Goal: Check status

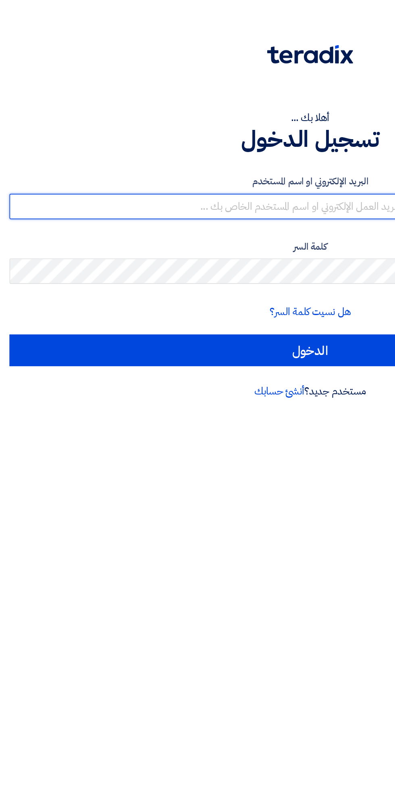
click at [182, 132] on input "text" at bounding box center [197, 131] width 383 height 16
type input "[EMAIL_ADDRESS][DOMAIN_NAME]"
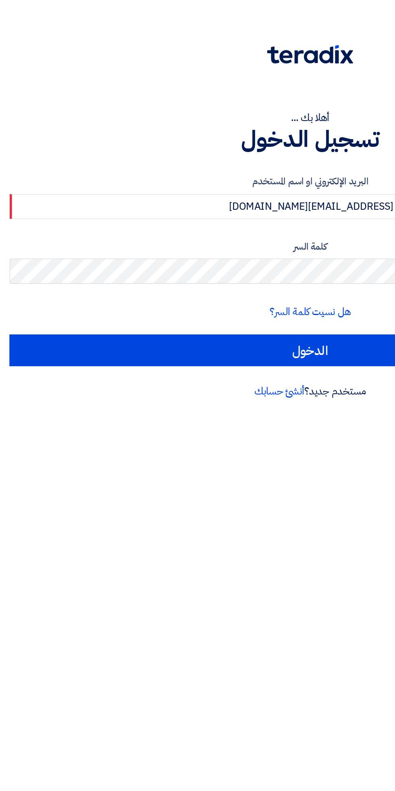
click at [6, 213] on input "الدخول" at bounding box center [197, 223] width 383 height 20
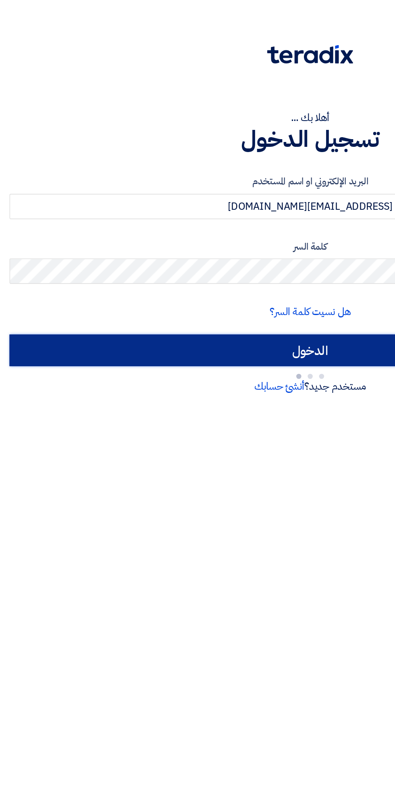
click at [208, 222] on input "الدخول" at bounding box center [197, 223] width 383 height 20
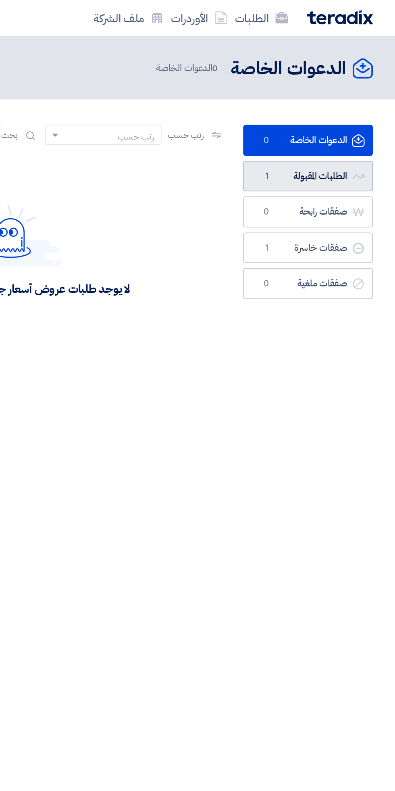
click at [368, 111] on icon "الطلبات المقبولة" at bounding box center [372, 113] width 8 height 8
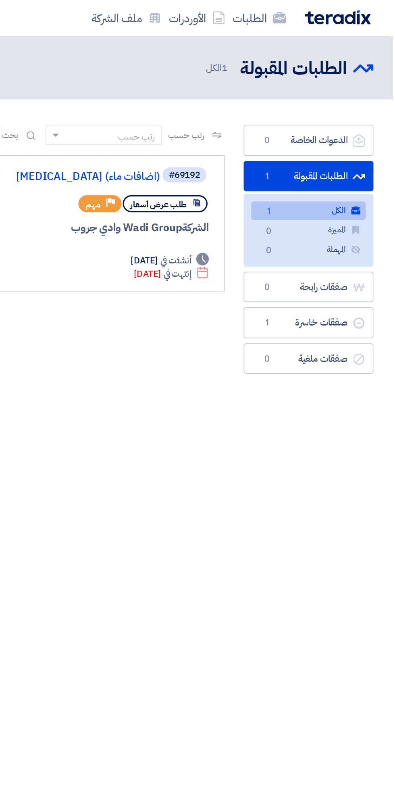
scroll to position [0, -1]
